Goal: Transaction & Acquisition: Book appointment/travel/reservation

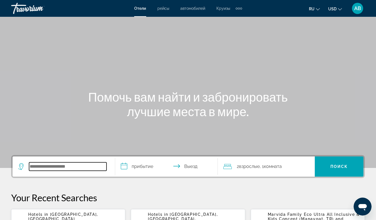
paste input "**********"
type input "**********"
click at [122, 167] on input "**********" at bounding box center [167, 167] width 105 height 22
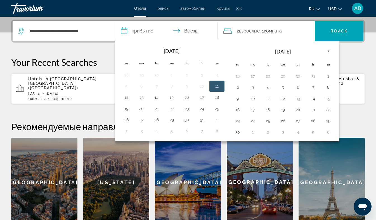
scroll to position [137, 0]
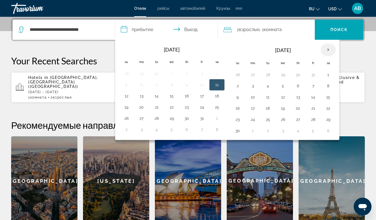
click at [328, 50] on th "Next month" at bounding box center [328, 50] width 15 height 12
click at [268, 98] on button "10" at bounding box center [267, 97] width 9 height 8
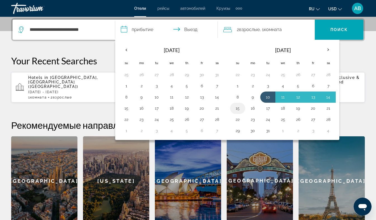
click at [238, 108] on button "15" at bounding box center [237, 108] width 9 height 8
type input "**********"
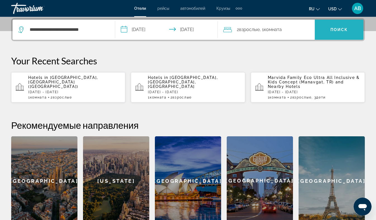
click at [336, 27] on span "Search" at bounding box center [339, 29] width 49 height 13
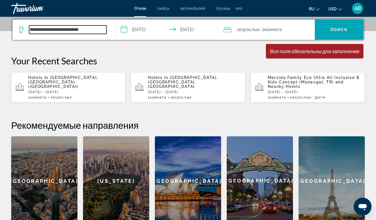
click at [91, 29] on input "**********" at bounding box center [67, 29] width 77 height 8
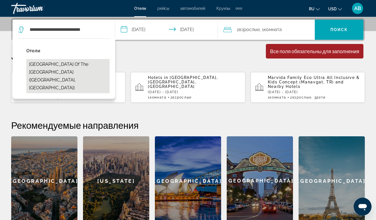
click at [41, 67] on button "[GEOGRAPHIC_DATA] of the [GEOGRAPHIC_DATA] ([GEOGRAPHIC_DATA], [GEOGRAPHIC_DATA…" at bounding box center [67, 76] width 83 height 34
type input "**********"
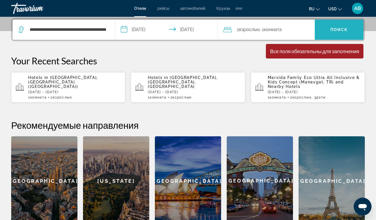
click at [336, 29] on span "Поиск" at bounding box center [339, 29] width 18 height 4
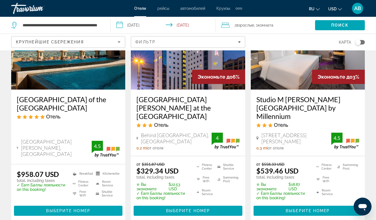
scroll to position [65, 0]
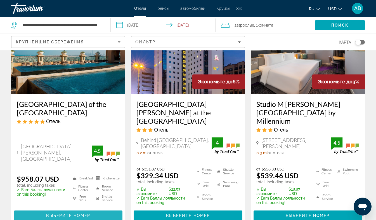
click at [68, 209] on span "Main content" at bounding box center [68, 215] width 108 height 13
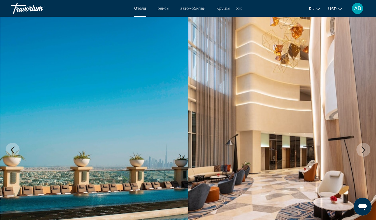
click at [363, 151] on icon "Next image" at bounding box center [363, 149] width 7 height 7
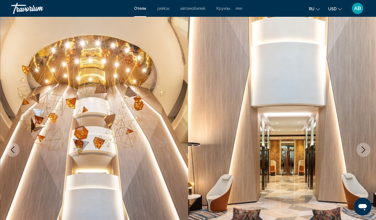
click at [363, 151] on icon "Next image" at bounding box center [363, 149] width 7 height 7
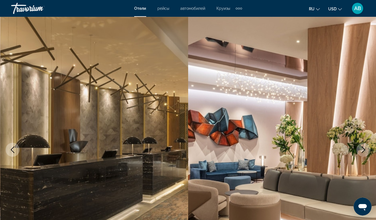
click at [363, 151] on icon "Next image" at bounding box center [363, 149] width 7 height 7
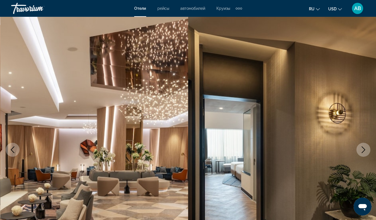
click at [363, 151] on icon "Next image" at bounding box center [363, 149] width 7 height 7
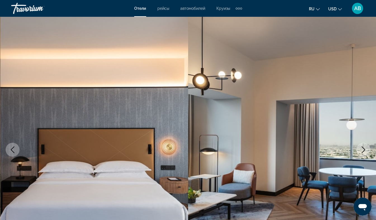
click at [363, 151] on icon "Next image" at bounding box center [363, 149] width 7 height 7
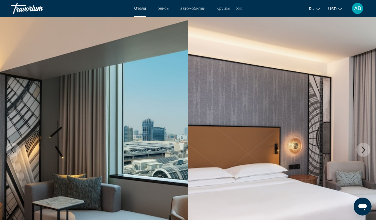
click at [363, 151] on icon "Next image" at bounding box center [363, 149] width 7 height 7
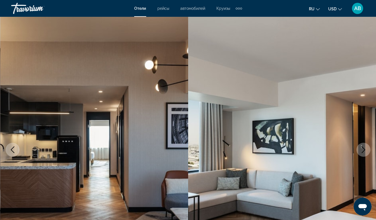
click at [363, 151] on icon "Next image" at bounding box center [363, 149] width 7 height 7
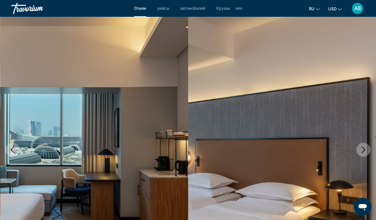
click at [363, 151] on icon "Next image" at bounding box center [363, 149] width 7 height 7
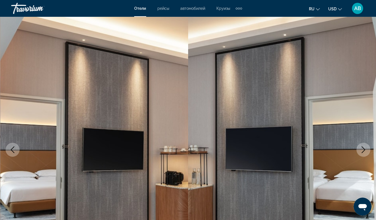
click at [363, 151] on icon "Next image" at bounding box center [363, 149] width 7 height 7
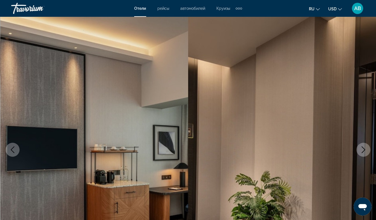
click at [363, 151] on icon "Next image" at bounding box center [363, 149] width 7 height 7
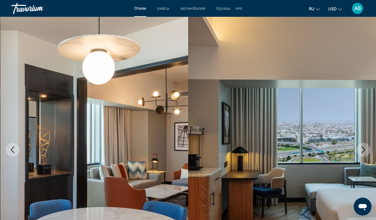
click at [363, 151] on icon "Next image" at bounding box center [363, 149] width 7 height 7
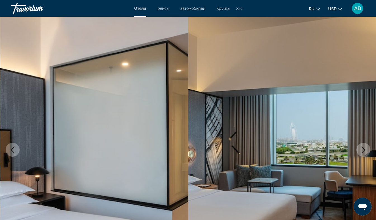
click at [363, 151] on icon "Next image" at bounding box center [363, 149] width 7 height 7
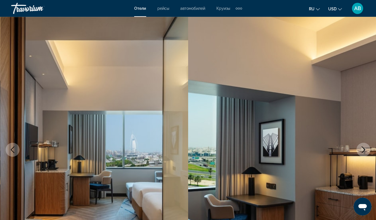
click at [363, 151] on icon "Next image" at bounding box center [363, 149] width 7 height 7
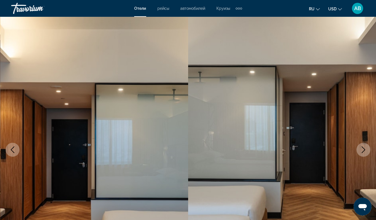
click at [363, 151] on icon "Next image" at bounding box center [363, 149] width 7 height 7
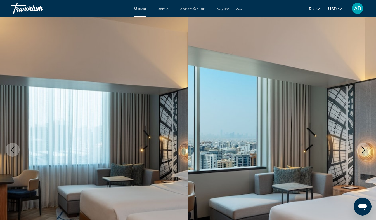
click at [363, 151] on icon "Next image" at bounding box center [363, 149] width 7 height 7
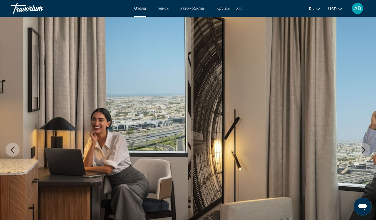
click at [363, 151] on icon "Next image" at bounding box center [363, 149] width 7 height 7
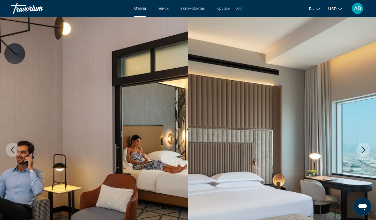
click at [363, 151] on icon "Next image" at bounding box center [363, 149] width 7 height 7
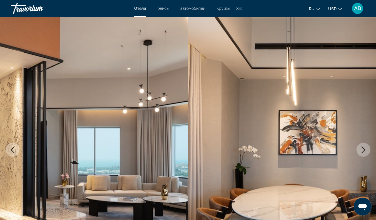
click at [363, 151] on icon "Next image" at bounding box center [363, 149] width 7 height 7
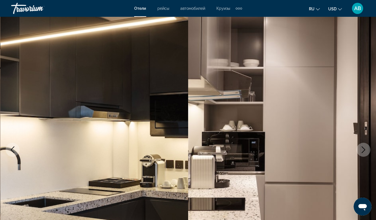
click at [363, 151] on icon "Next image" at bounding box center [363, 149] width 7 height 7
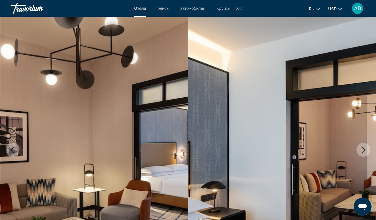
click at [363, 151] on icon "Next image" at bounding box center [363, 149] width 7 height 7
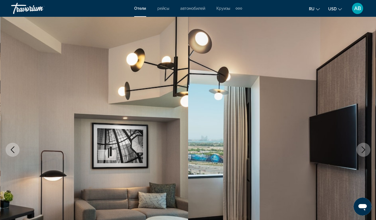
click at [363, 151] on icon "Next image" at bounding box center [363, 149] width 7 height 7
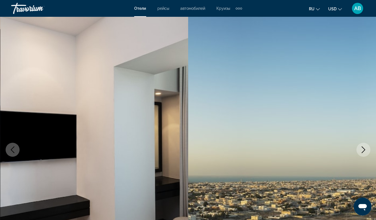
click at [363, 151] on icon "Next image" at bounding box center [363, 149] width 7 height 7
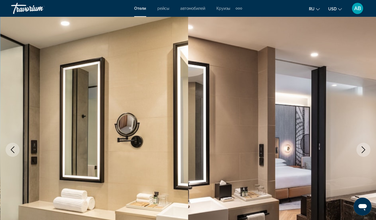
click at [363, 151] on icon "Next image" at bounding box center [363, 149] width 7 height 7
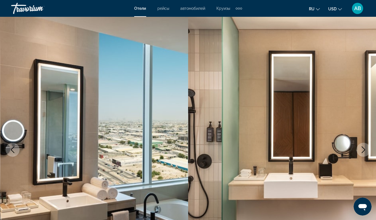
click at [363, 151] on icon "Next image" at bounding box center [363, 149] width 7 height 7
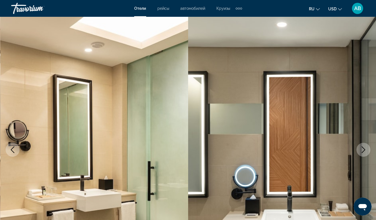
click at [363, 151] on icon "Next image" at bounding box center [363, 149] width 7 height 7
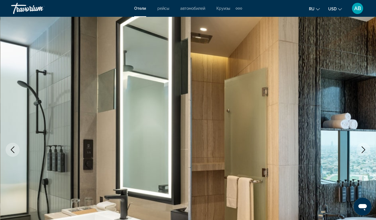
click at [363, 151] on icon "Next image" at bounding box center [363, 149] width 7 height 7
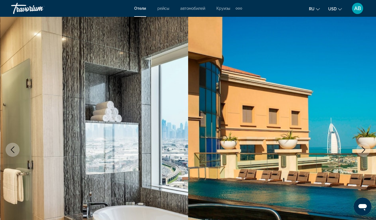
click at [363, 151] on icon "Next image" at bounding box center [363, 149] width 7 height 7
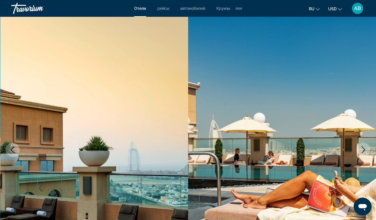
click at [363, 151] on icon "Next image" at bounding box center [363, 149] width 7 height 7
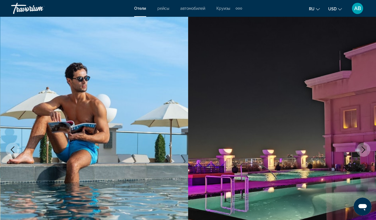
click at [363, 151] on icon "Next image" at bounding box center [363, 149] width 7 height 7
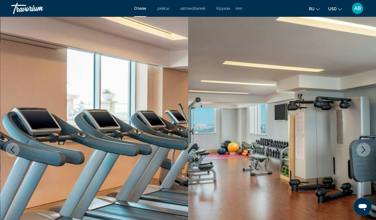
click at [363, 151] on icon "Next image" at bounding box center [363, 149] width 7 height 7
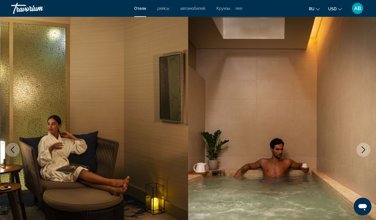
click at [363, 151] on icon "Next image" at bounding box center [363, 149] width 7 height 7
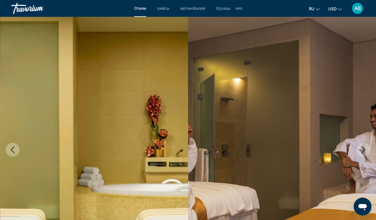
click at [363, 151] on icon "Next image" at bounding box center [363, 149] width 7 height 7
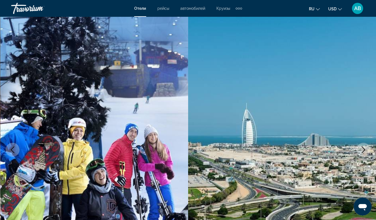
click at [363, 151] on icon "Next image" at bounding box center [363, 149] width 7 height 7
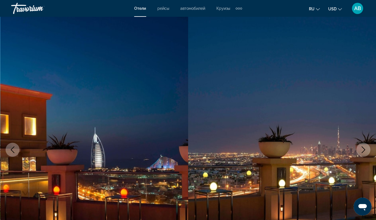
click at [363, 151] on icon "Next image" at bounding box center [363, 149] width 7 height 7
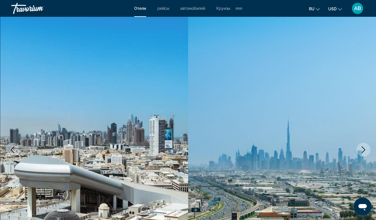
click at [363, 151] on icon "Next image" at bounding box center [363, 149] width 7 height 7
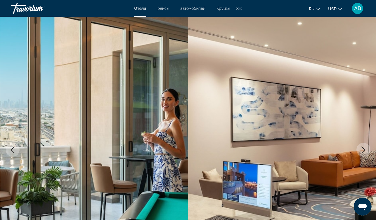
click at [363, 151] on icon "Next image" at bounding box center [363, 149] width 7 height 7
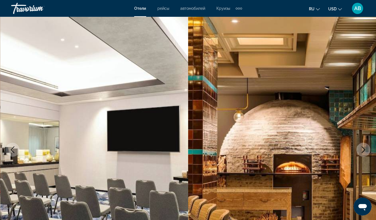
click at [363, 151] on icon "Next image" at bounding box center [363, 149] width 7 height 7
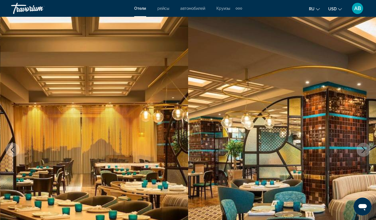
click at [363, 151] on icon "Next image" at bounding box center [363, 149] width 7 height 7
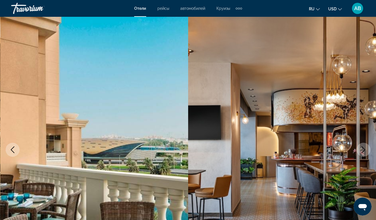
click at [363, 151] on icon "Next image" at bounding box center [363, 149] width 7 height 7
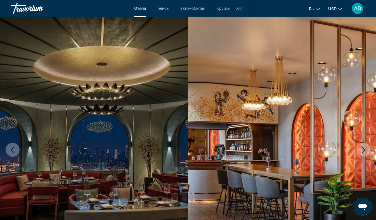
click at [363, 151] on icon "Next image" at bounding box center [363, 149] width 7 height 7
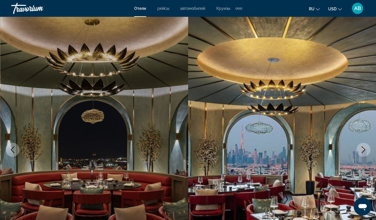
click at [363, 151] on icon "Next image" at bounding box center [363, 149] width 7 height 7
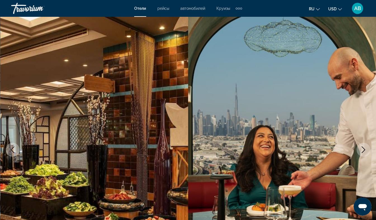
click at [363, 151] on icon "Next image" at bounding box center [363, 149] width 7 height 7
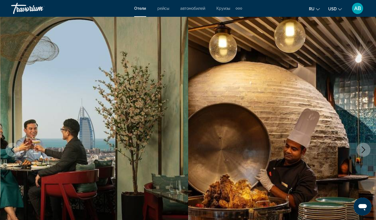
click at [363, 151] on icon "Next image" at bounding box center [363, 149] width 7 height 7
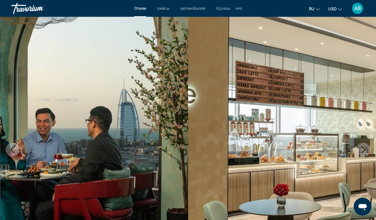
click at [363, 151] on icon "Next image" at bounding box center [363, 149] width 7 height 7
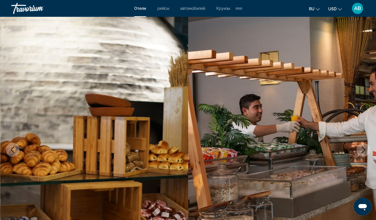
click at [363, 151] on icon "Next image" at bounding box center [363, 149] width 7 height 7
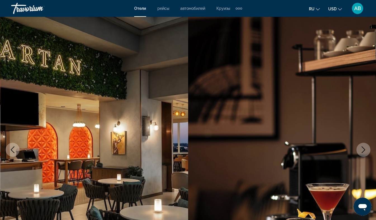
click at [363, 151] on icon "Next image" at bounding box center [363, 149] width 7 height 7
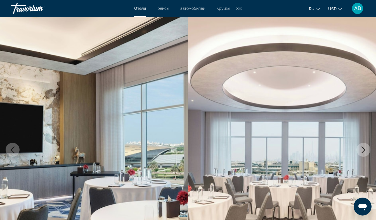
click at [363, 151] on icon "Next image" at bounding box center [363, 149] width 7 height 7
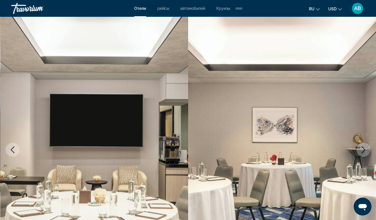
click at [363, 151] on icon "Next image" at bounding box center [363, 149] width 7 height 7
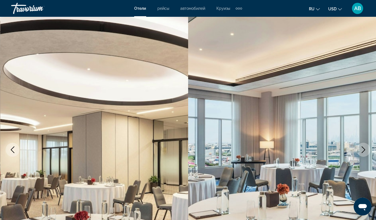
click at [363, 151] on icon "Next image" at bounding box center [363, 149] width 7 height 7
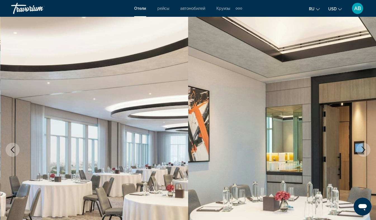
click at [362, 149] on icon "Next image" at bounding box center [363, 149] width 7 height 7
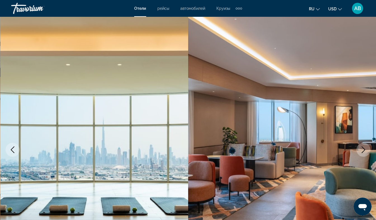
click at [362, 149] on icon "Next image" at bounding box center [363, 149] width 7 height 7
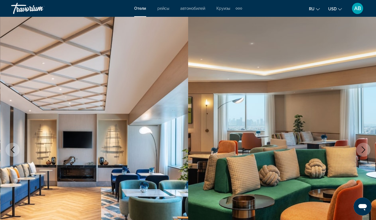
click at [362, 149] on icon "Next image" at bounding box center [363, 149] width 7 height 7
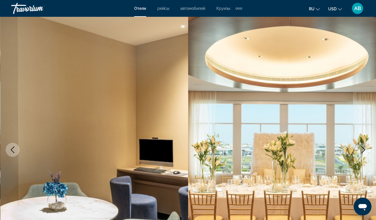
click at [362, 149] on icon "Next image" at bounding box center [363, 149] width 7 height 7
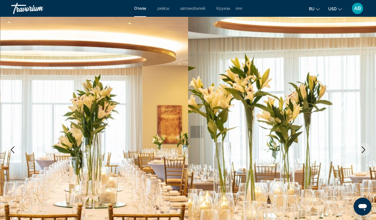
click at [362, 149] on icon "Next image" at bounding box center [363, 149] width 7 height 7
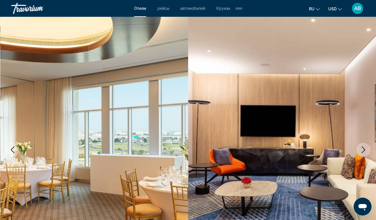
click at [362, 149] on icon "Next image" at bounding box center [363, 149] width 7 height 7
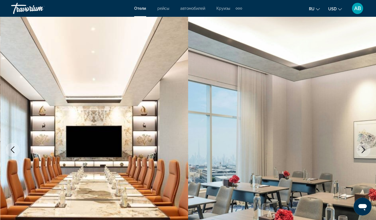
click at [362, 149] on icon "Next image" at bounding box center [363, 149] width 7 height 7
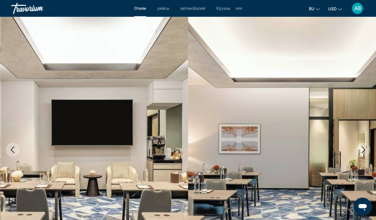
click at [362, 149] on icon "Next image" at bounding box center [363, 149] width 7 height 7
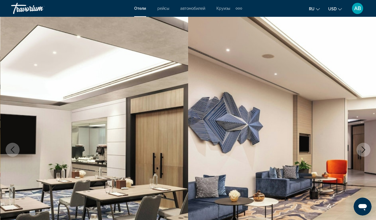
click at [362, 149] on icon "Next image" at bounding box center [363, 149] width 7 height 7
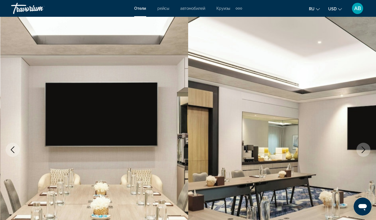
click at [362, 149] on icon "Next image" at bounding box center [363, 149] width 7 height 7
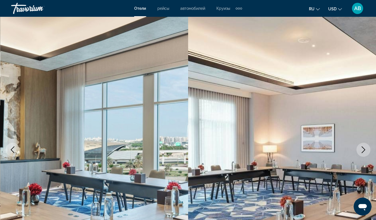
click at [362, 149] on icon "Next image" at bounding box center [363, 149] width 7 height 7
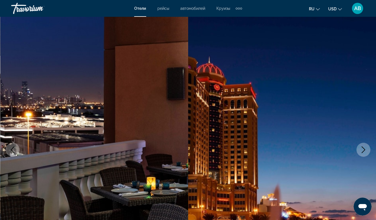
click at [362, 149] on icon "Next image" at bounding box center [363, 149] width 7 height 7
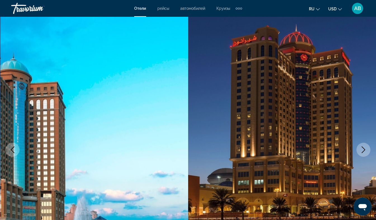
click at [362, 149] on icon "Next image" at bounding box center [363, 149] width 7 height 7
